Goal: Task Accomplishment & Management: Complete application form

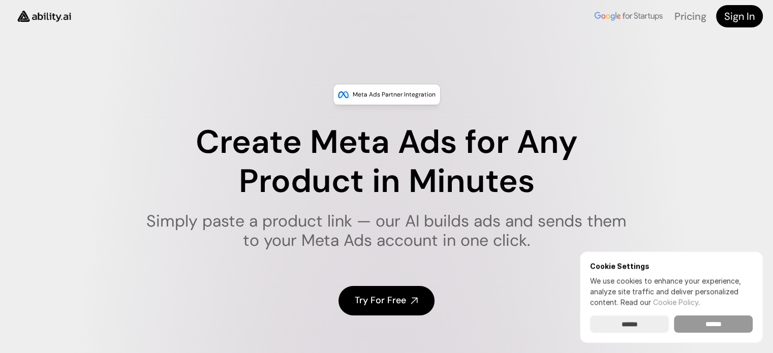
click at [723, 326] on input "******" at bounding box center [713, 324] width 79 height 17
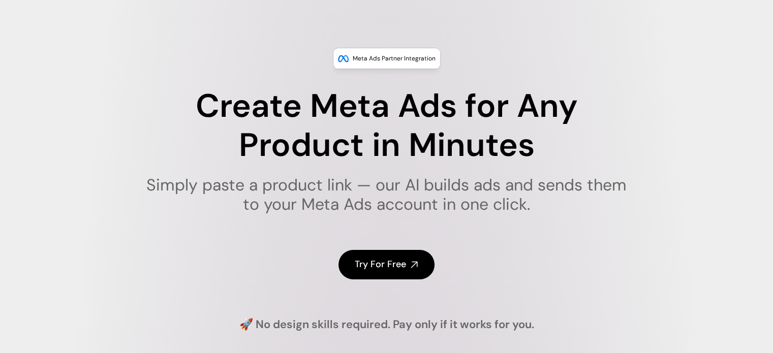
scroll to position [51, 0]
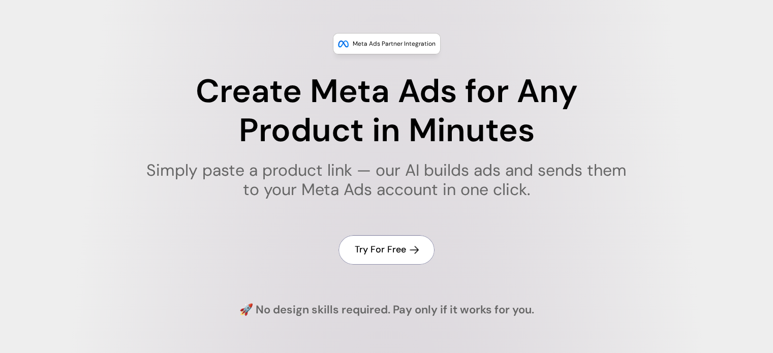
click at [409, 250] on icon at bounding box center [415, 251] width 12 height 12
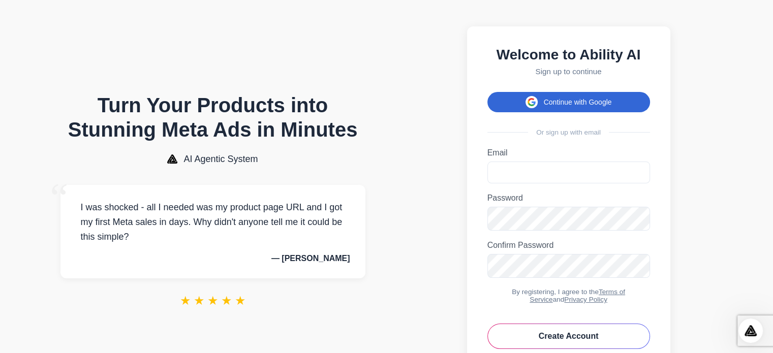
click at [593, 108] on button "Continue with Google" at bounding box center [569, 102] width 163 height 20
